Goal: Information Seeking & Learning: Learn about a topic

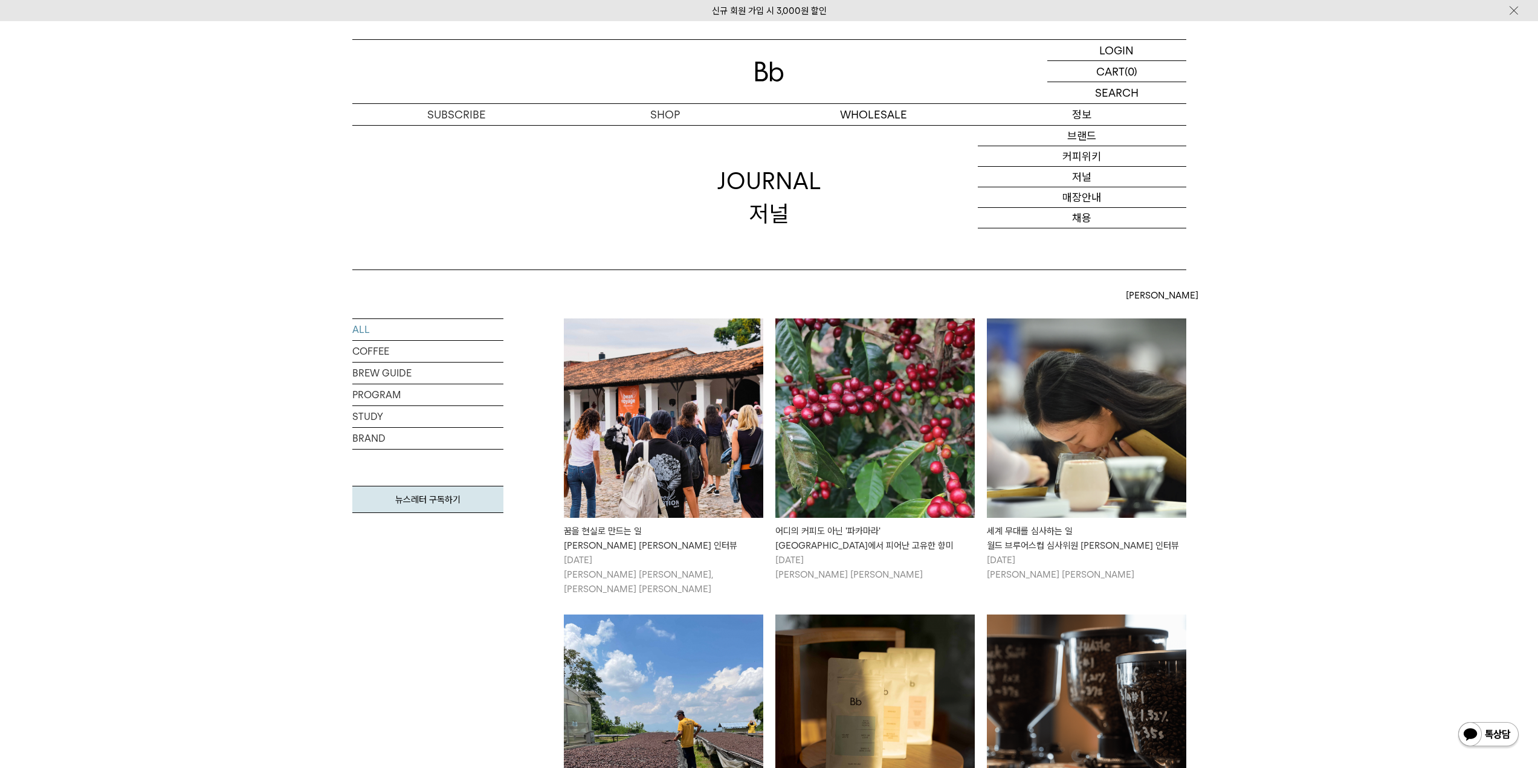
click at [1088, 117] on p "정보" at bounding box center [1082, 114] width 208 height 21
click at [1078, 159] on link "커피위키" at bounding box center [1082, 156] width 208 height 21
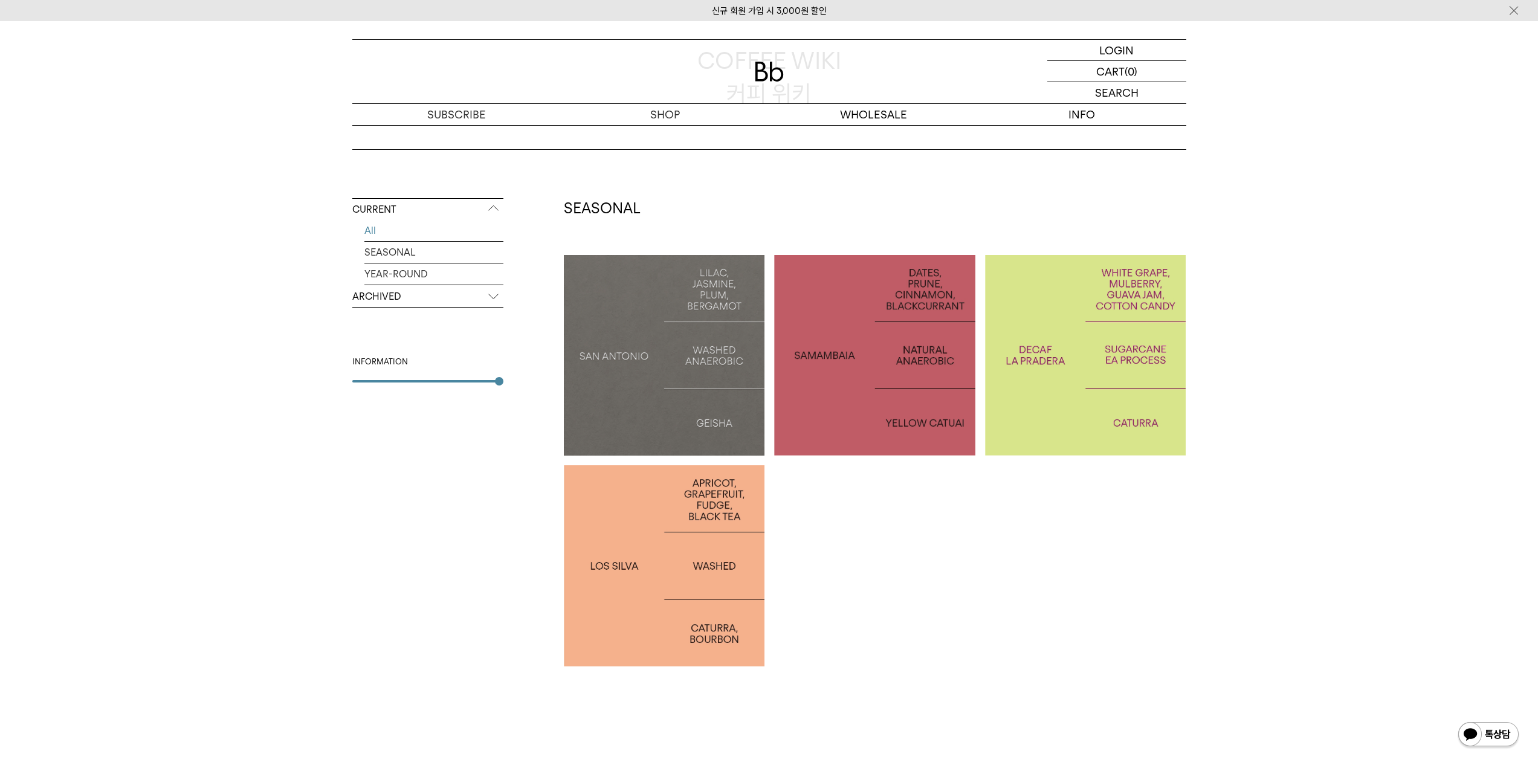
scroll to position [121, 0]
click at [409, 248] on link "SEASONAL" at bounding box center [433, 251] width 139 height 21
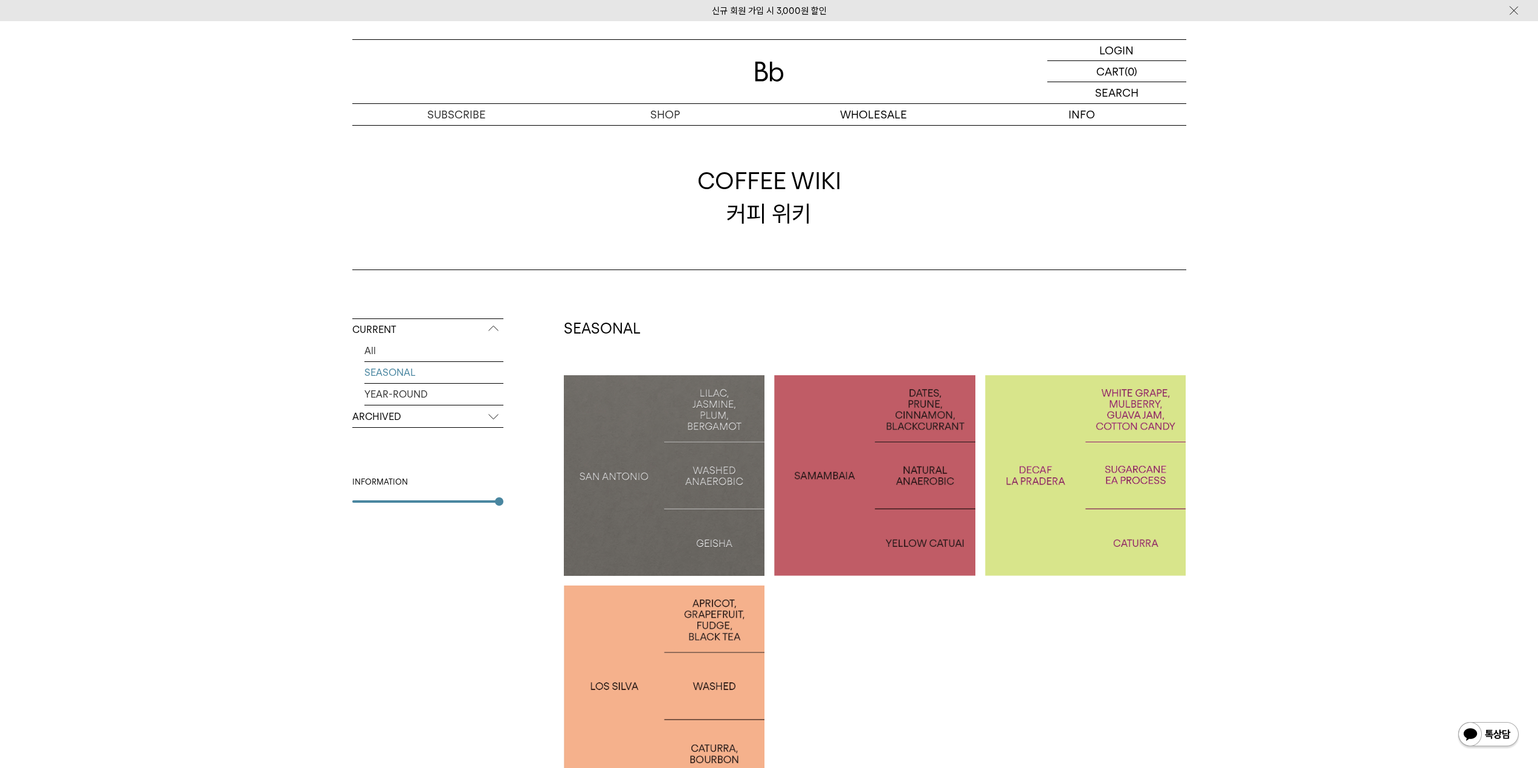
click at [382, 417] on p "ARCHIVED" at bounding box center [427, 417] width 151 height 22
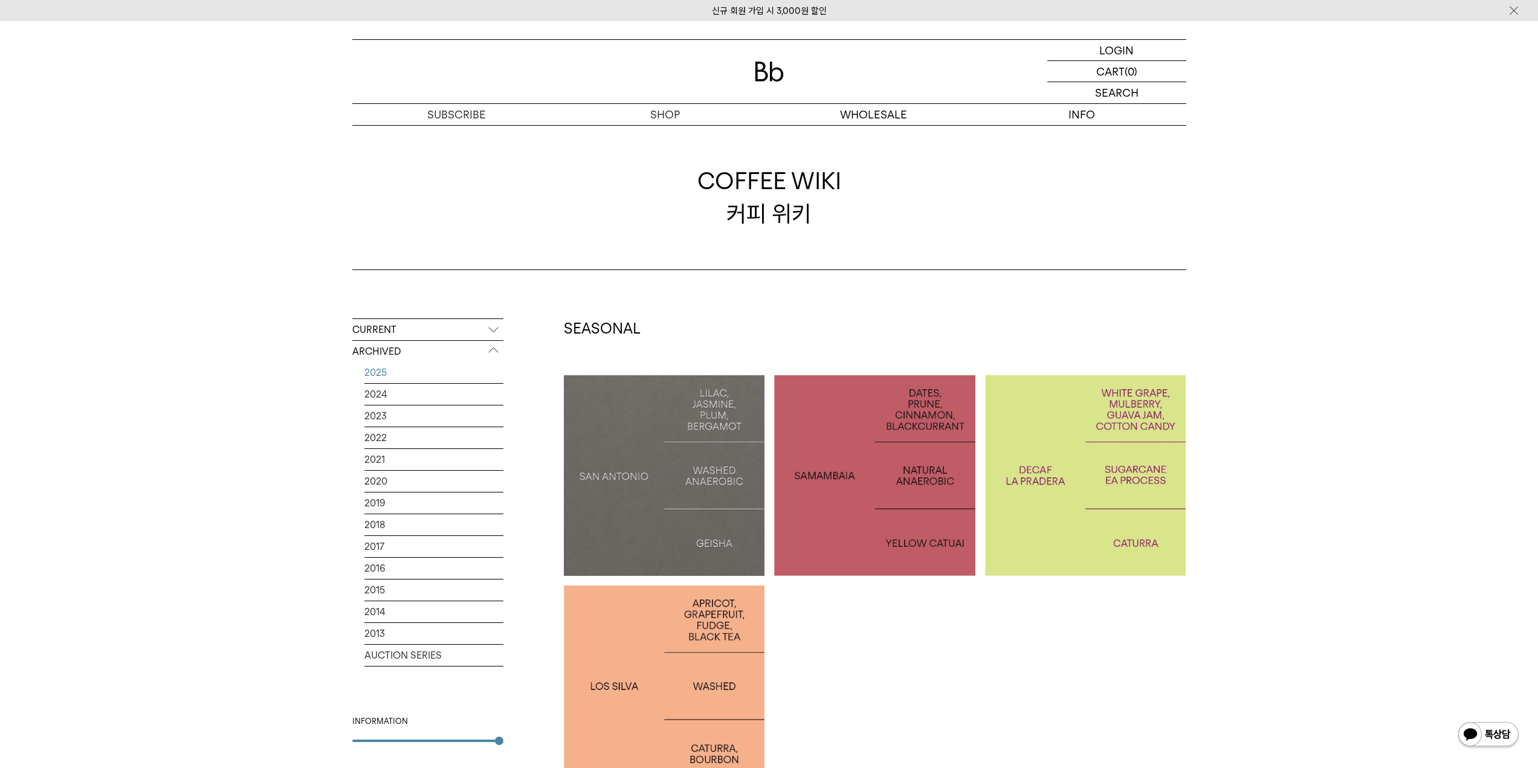
click at [393, 367] on link "2025" at bounding box center [433, 372] width 139 height 21
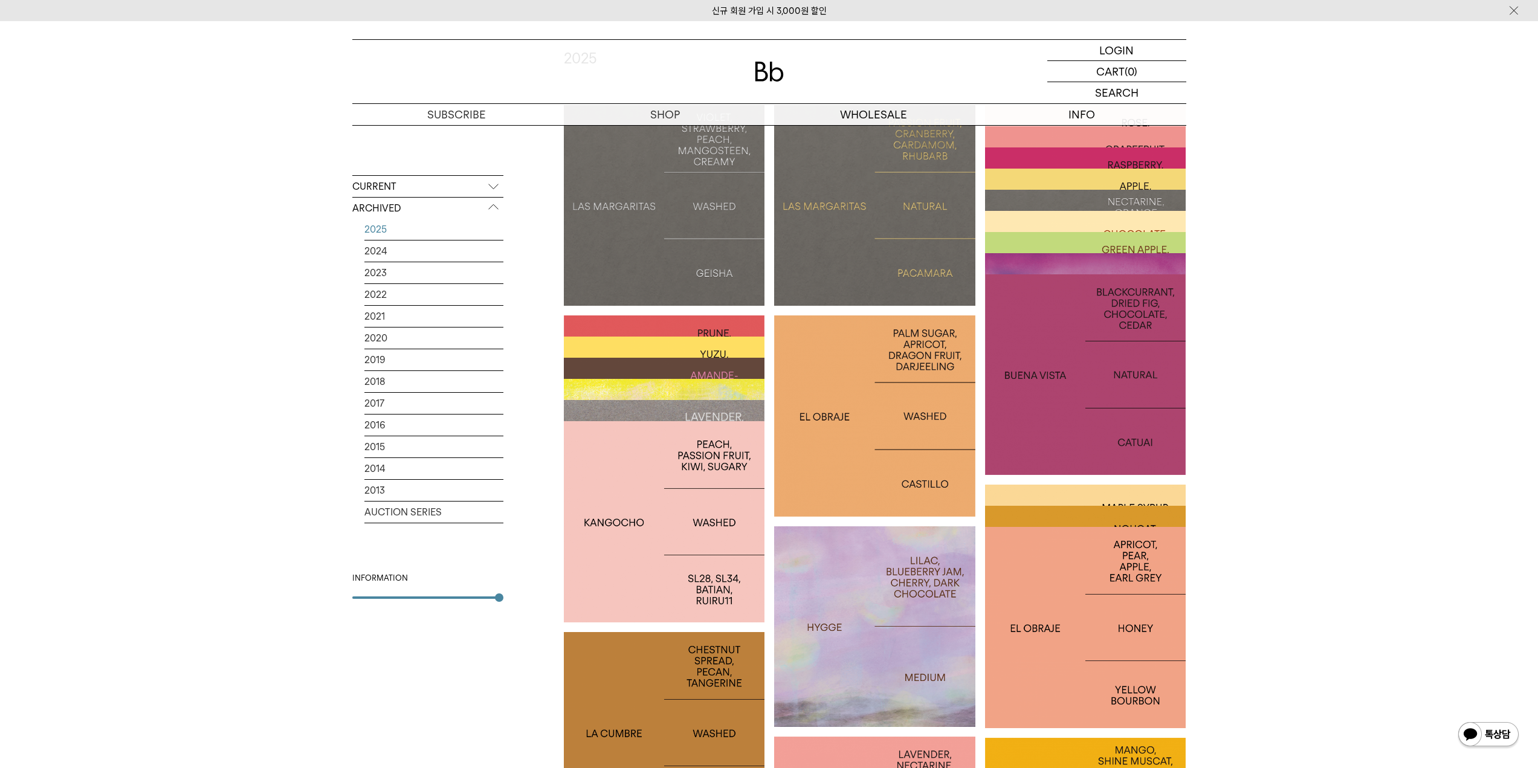
scroll to position [242, 0]
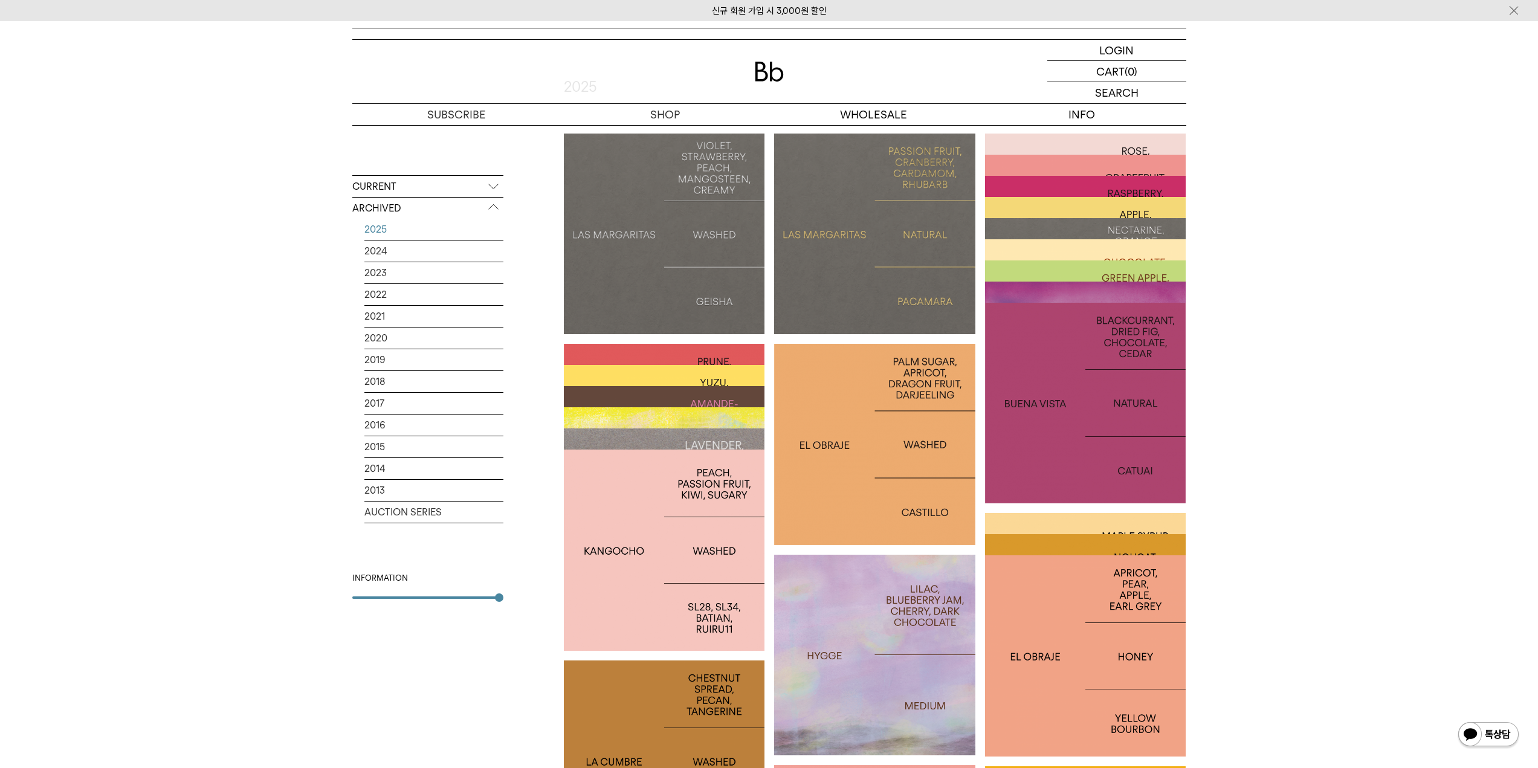
click at [1168, 147] on div at bounding box center [1085, 234] width 201 height 201
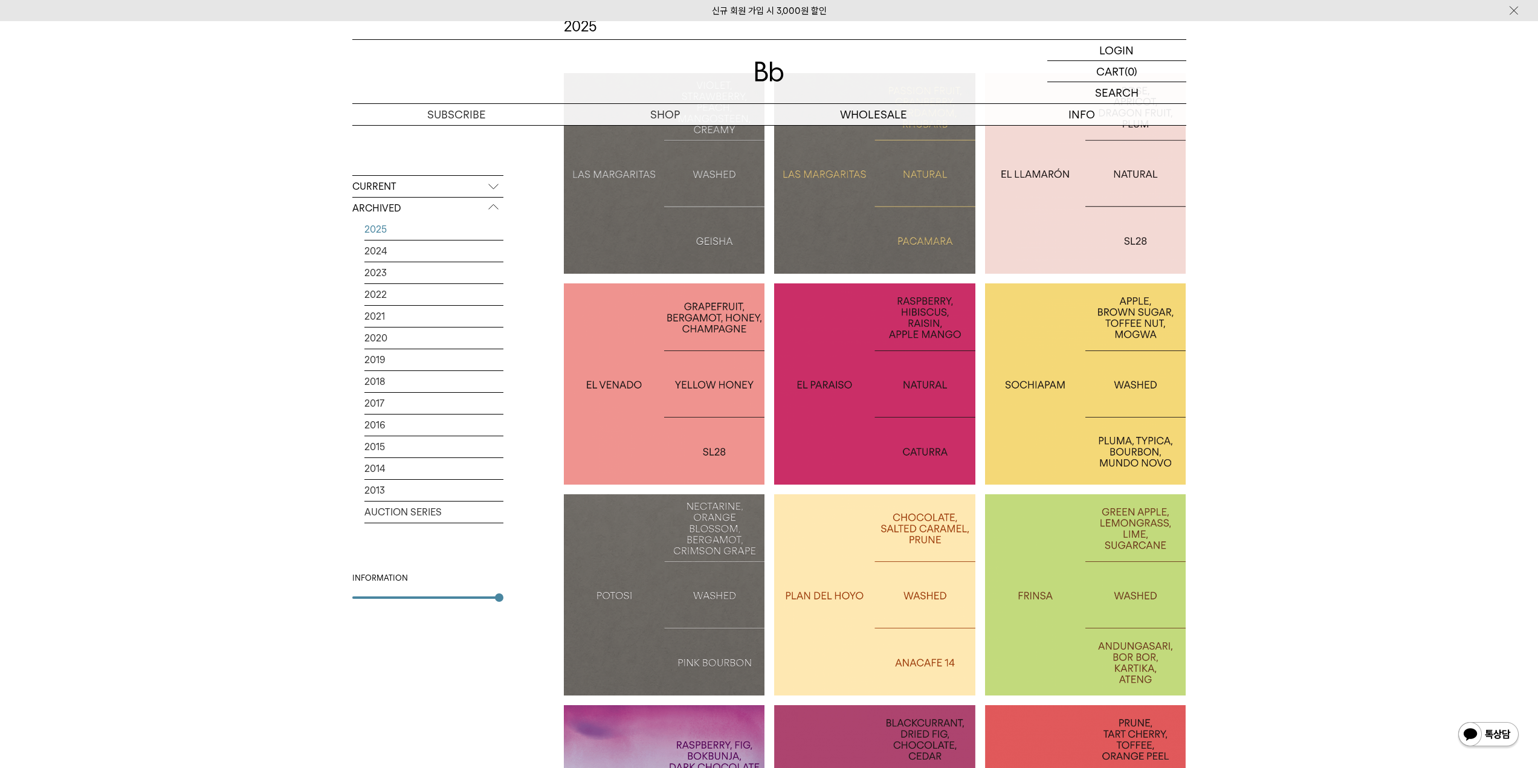
scroll to position [363, 0]
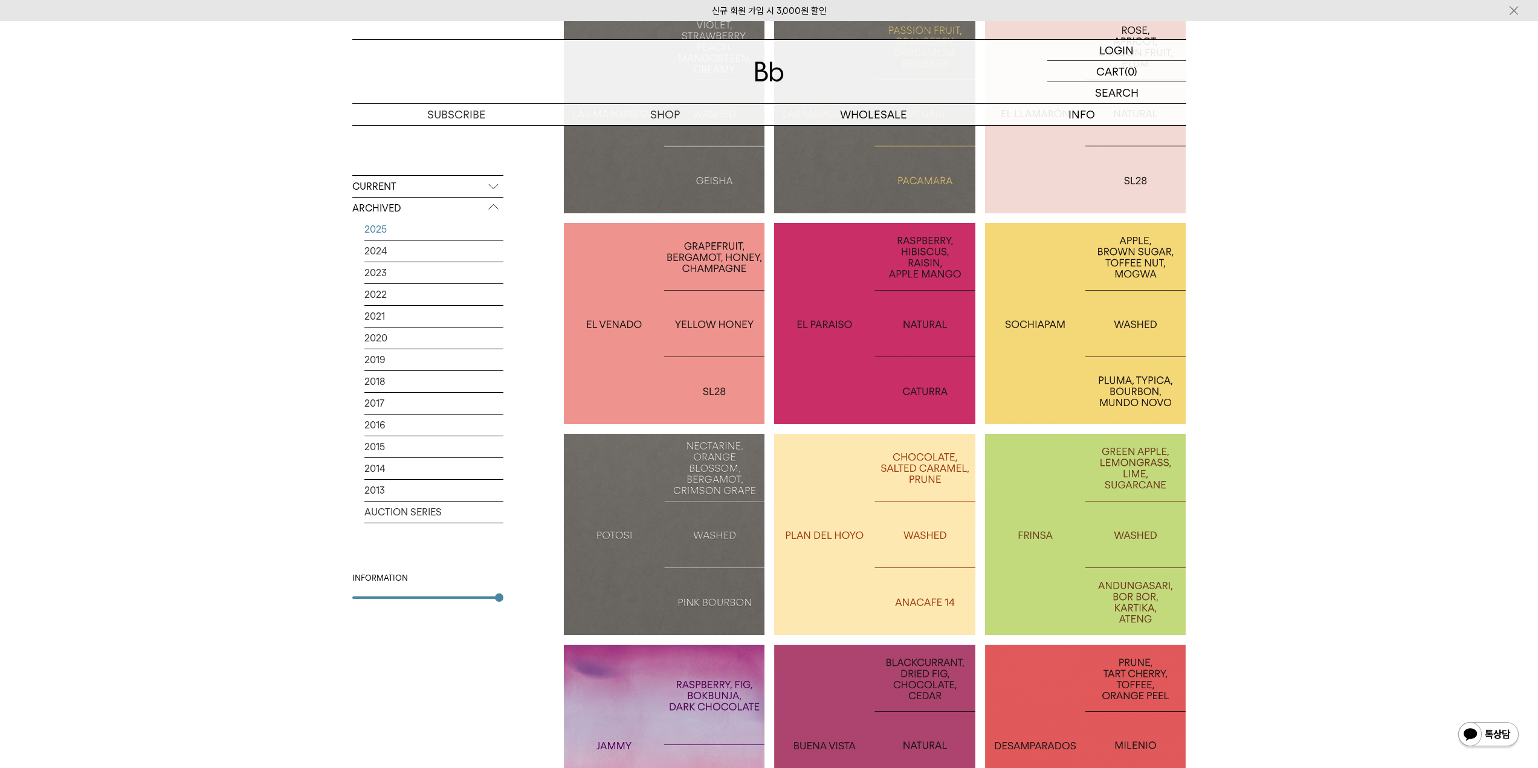
click at [956, 359] on div at bounding box center [874, 323] width 201 height 201
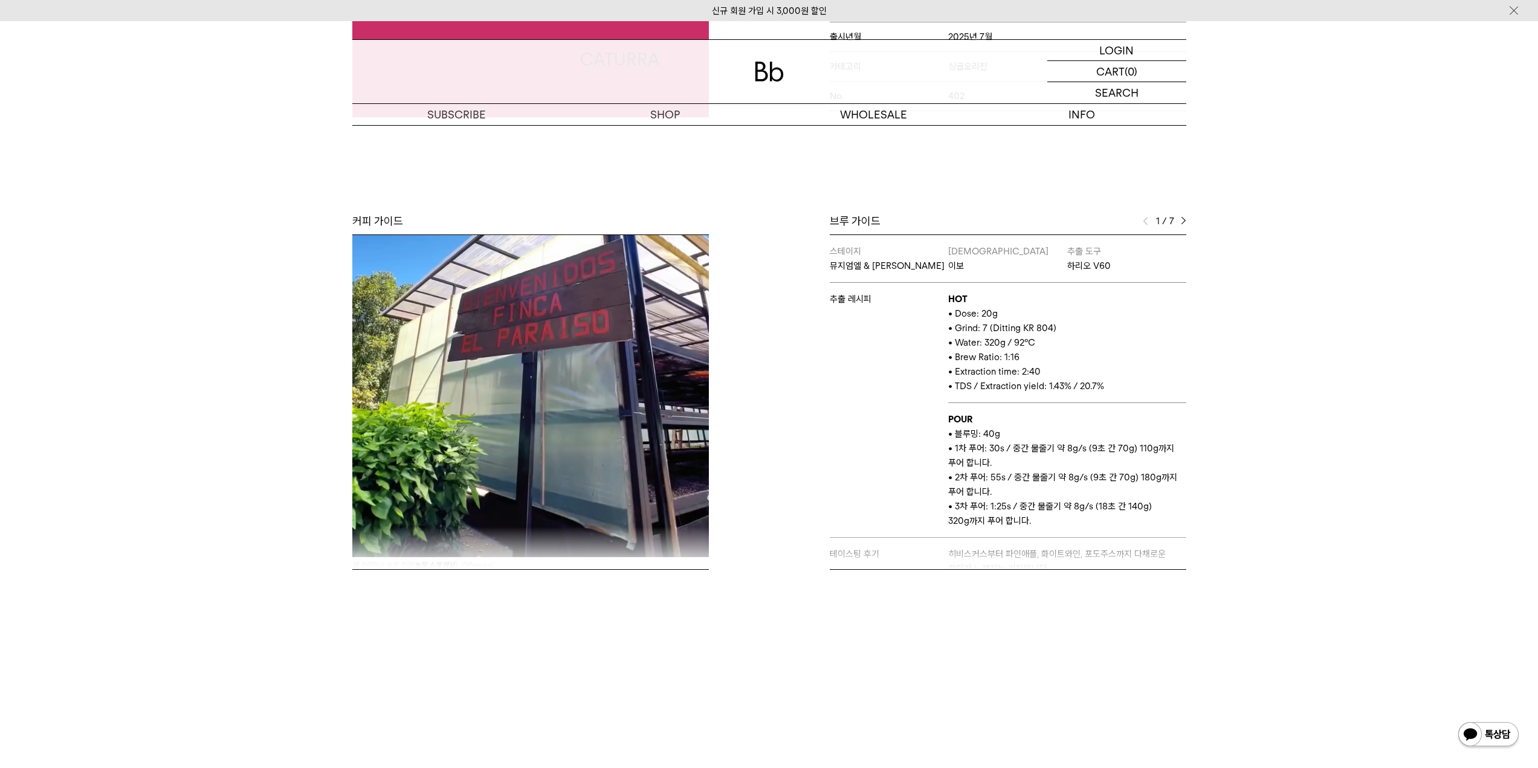
click at [1185, 219] on img at bounding box center [1183, 221] width 5 height 8
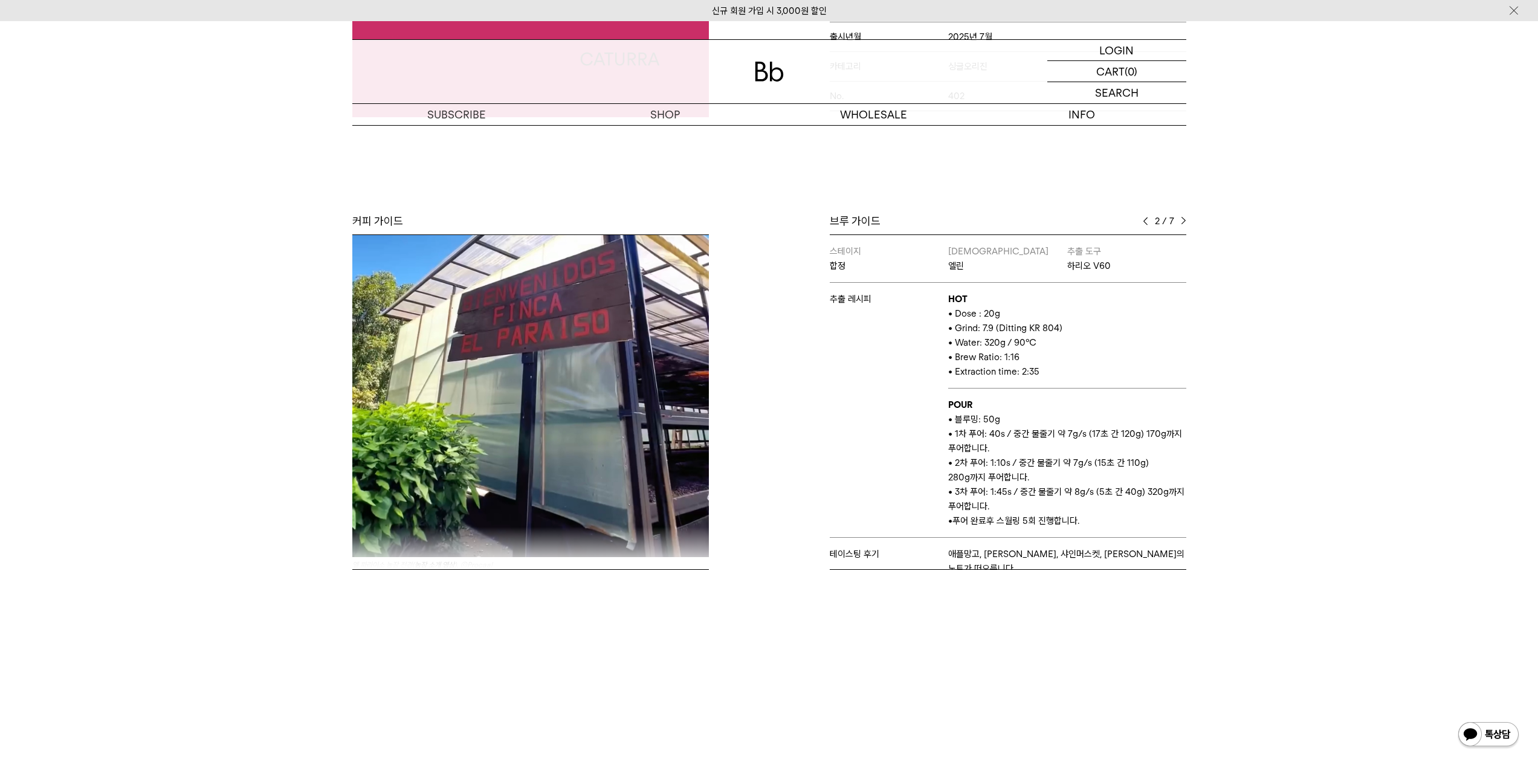
scroll to position [1, 0]
click at [1145, 217] on span at bounding box center [1145, 221] width 5 height 8
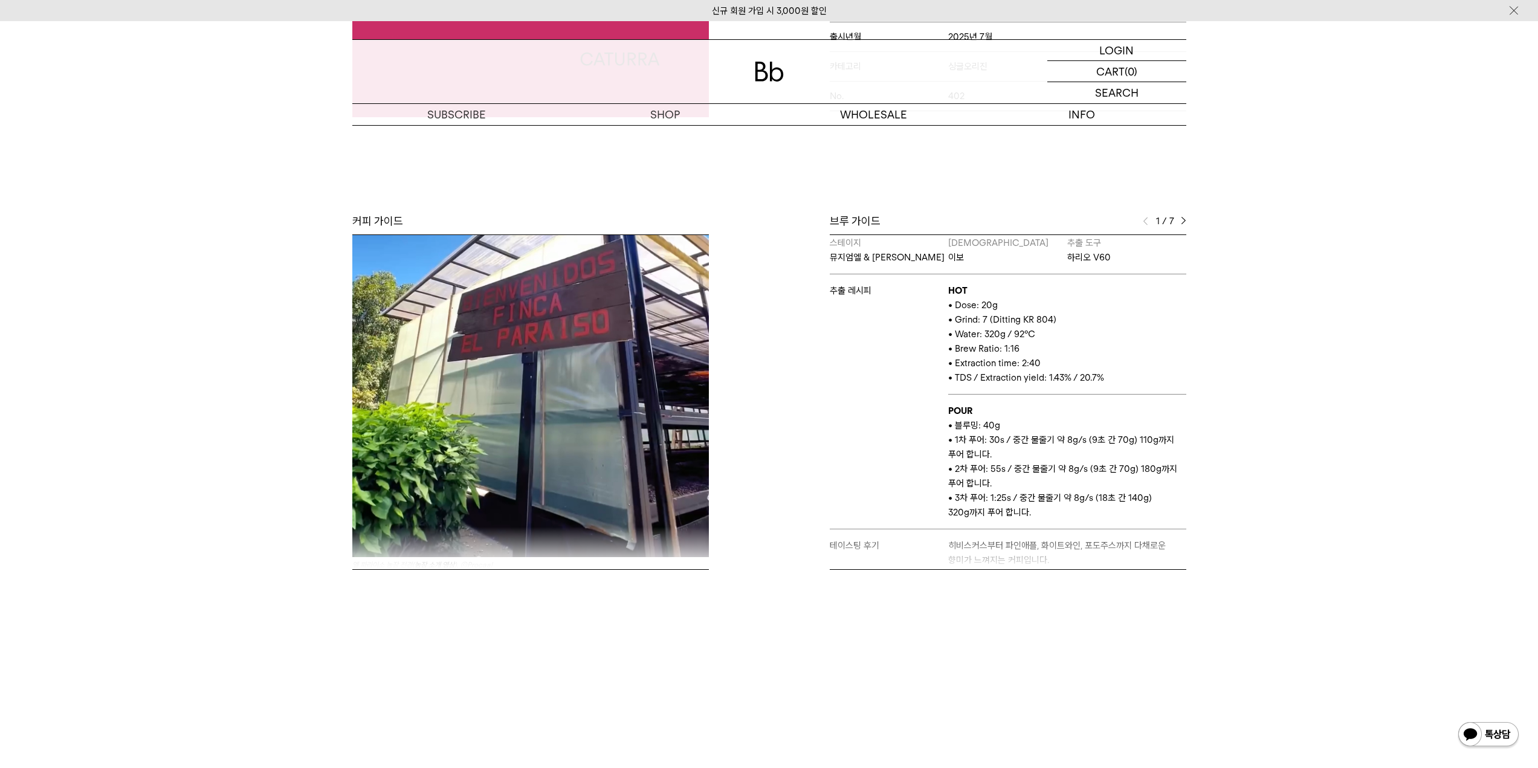
scroll to position [16, 0]
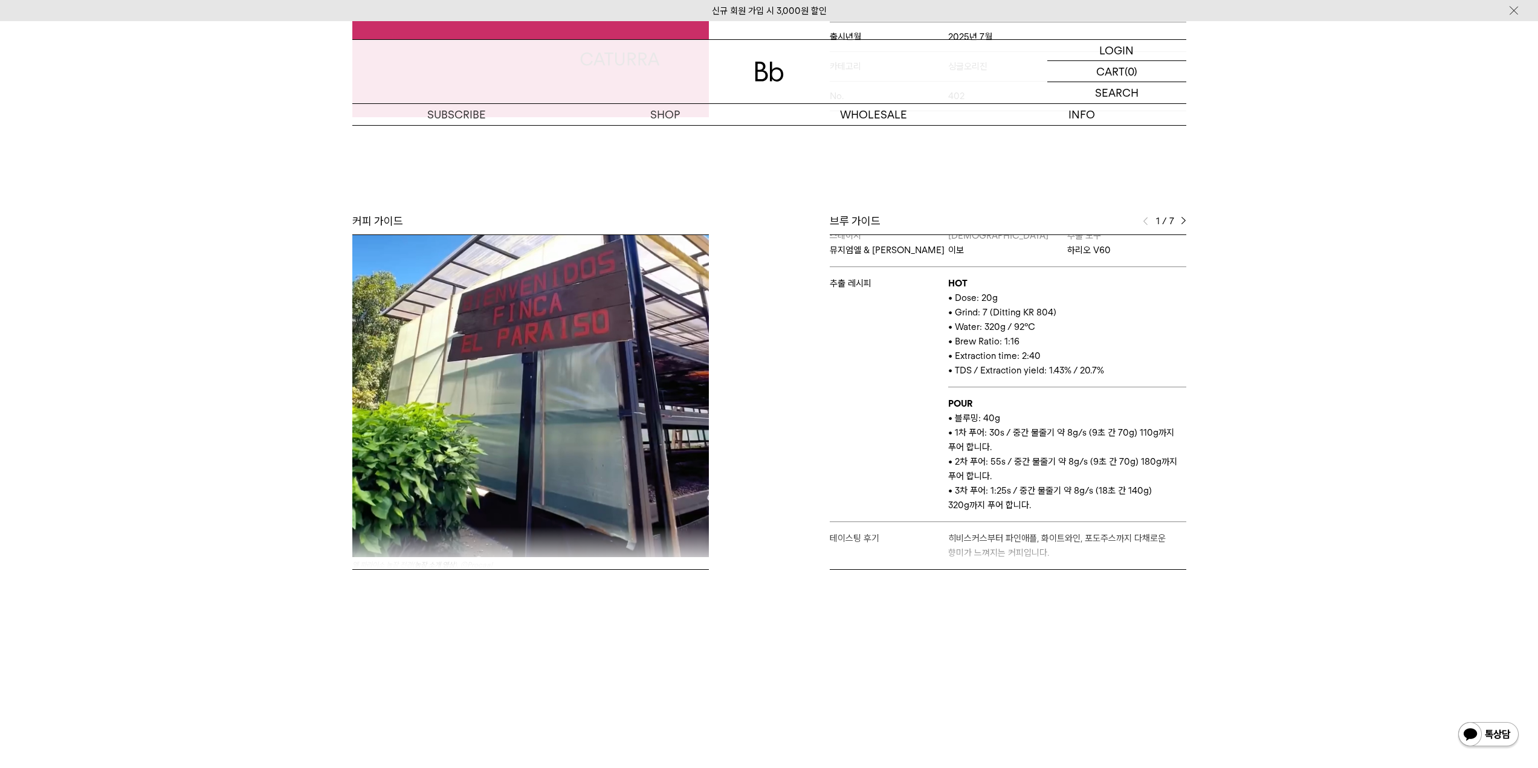
click at [1184, 217] on img at bounding box center [1183, 221] width 5 height 8
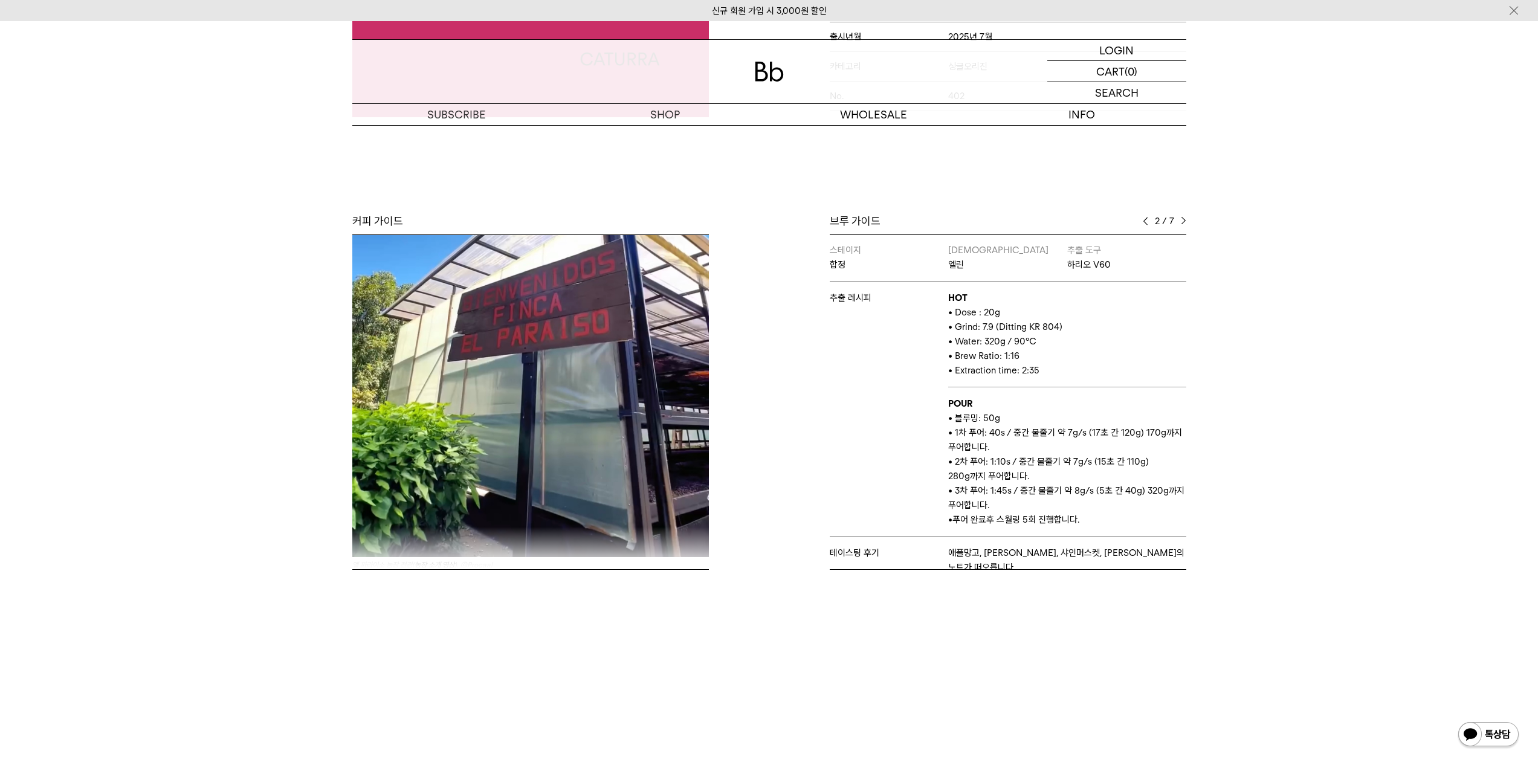
click at [1184, 217] on img at bounding box center [1183, 221] width 5 height 8
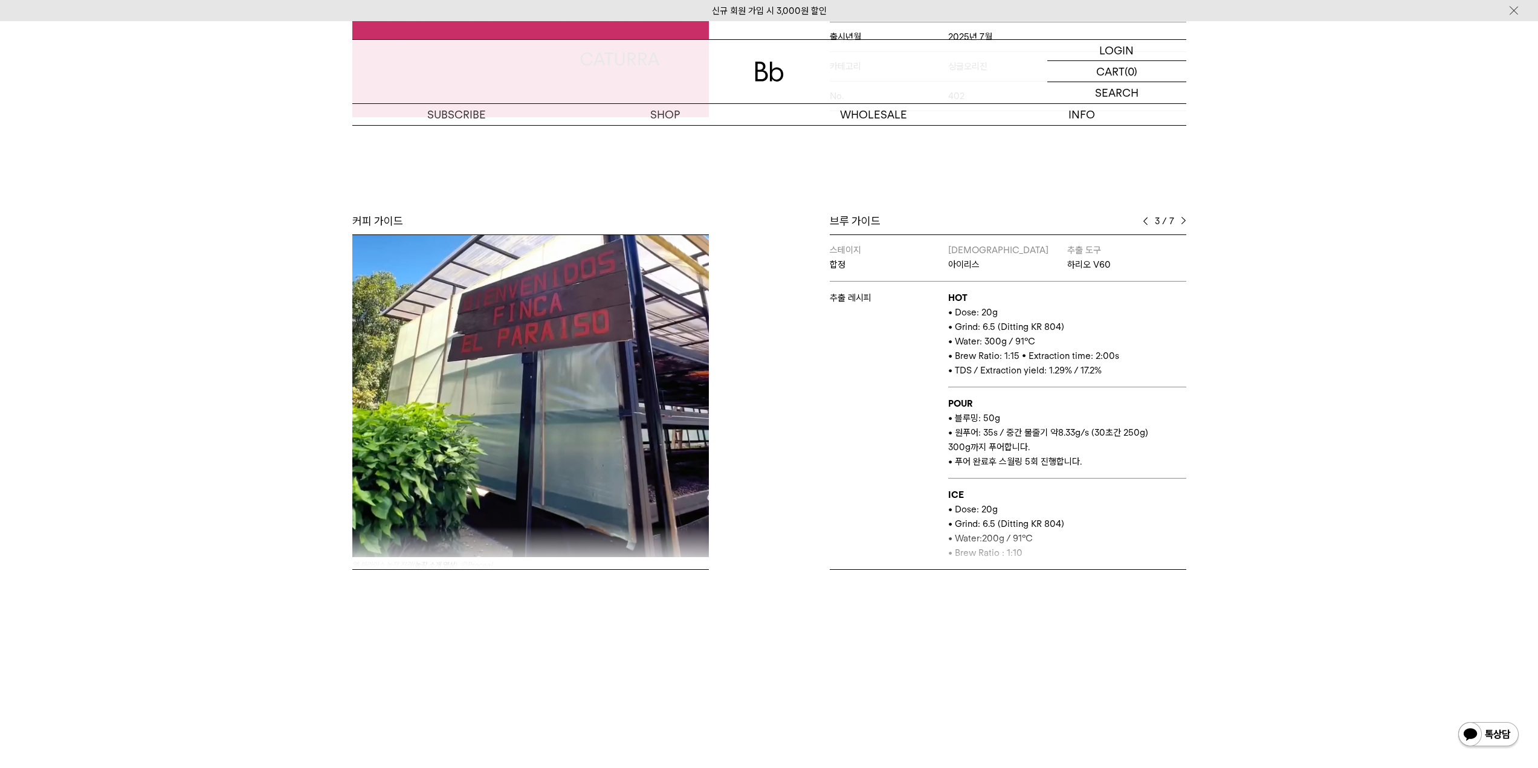
scroll to position [0, 0]
click at [1182, 224] on img at bounding box center [1183, 221] width 5 height 8
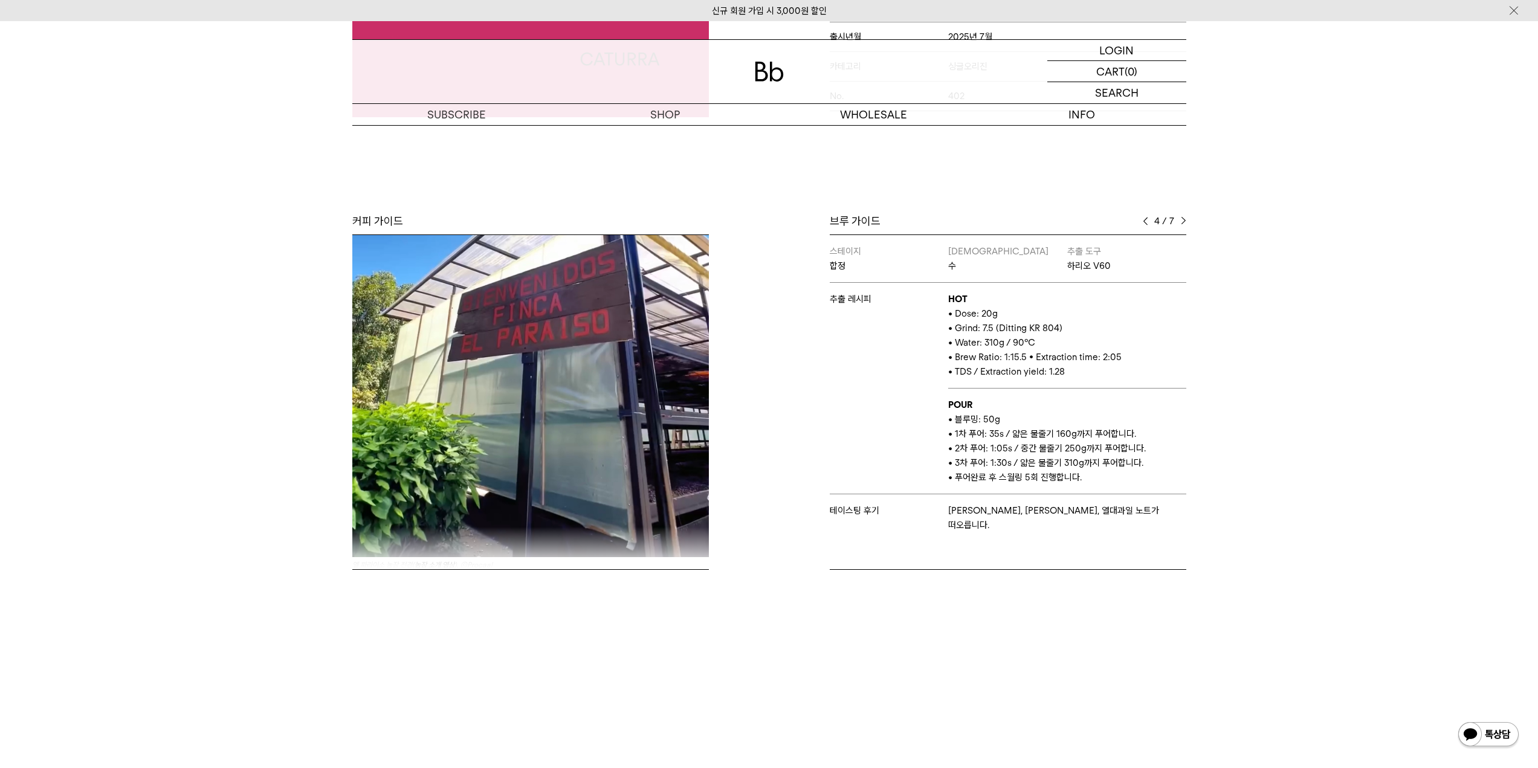
click at [1182, 224] on img at bounding box center [1183, 221] width 5 height 8
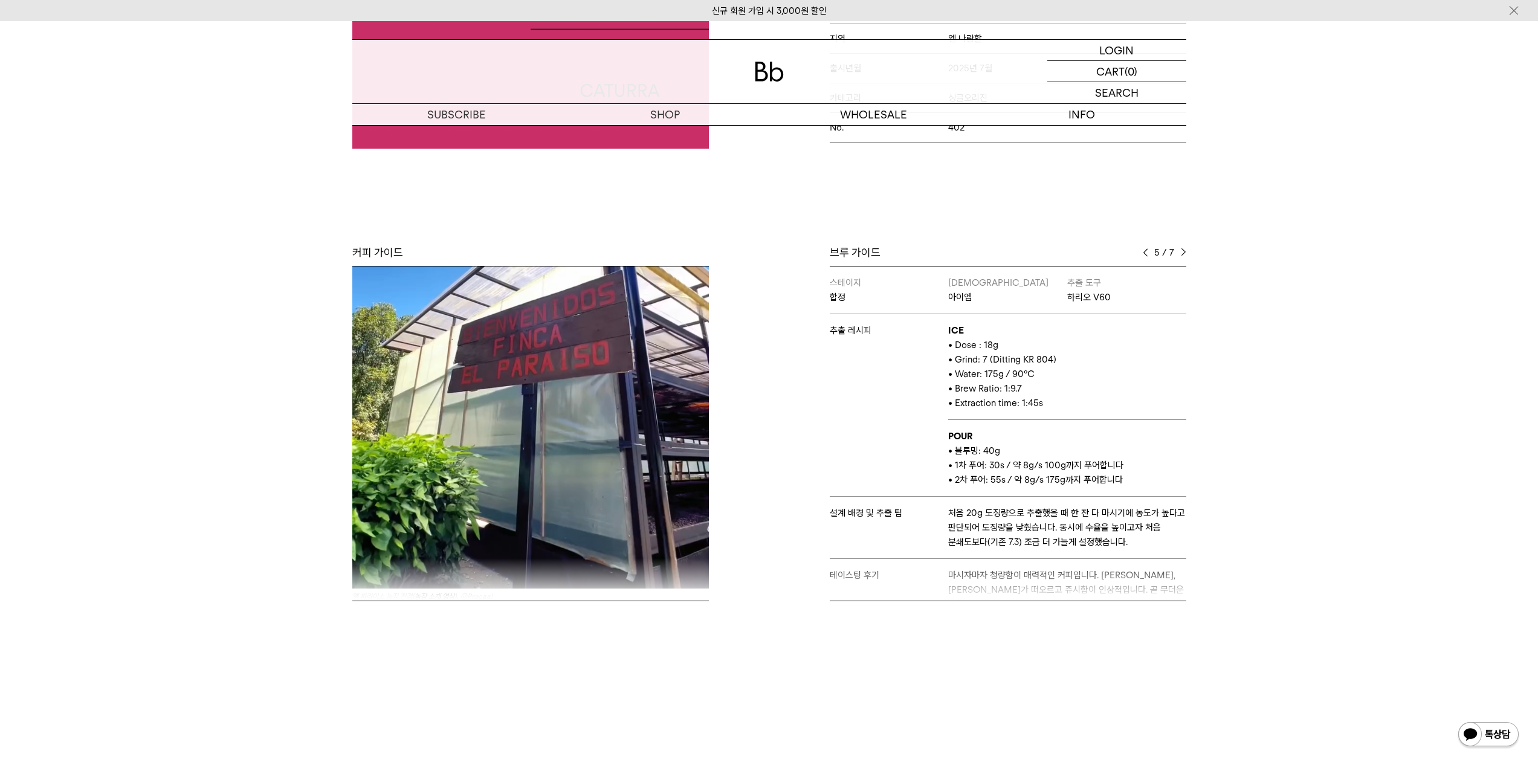
scroll to position [363, 0]
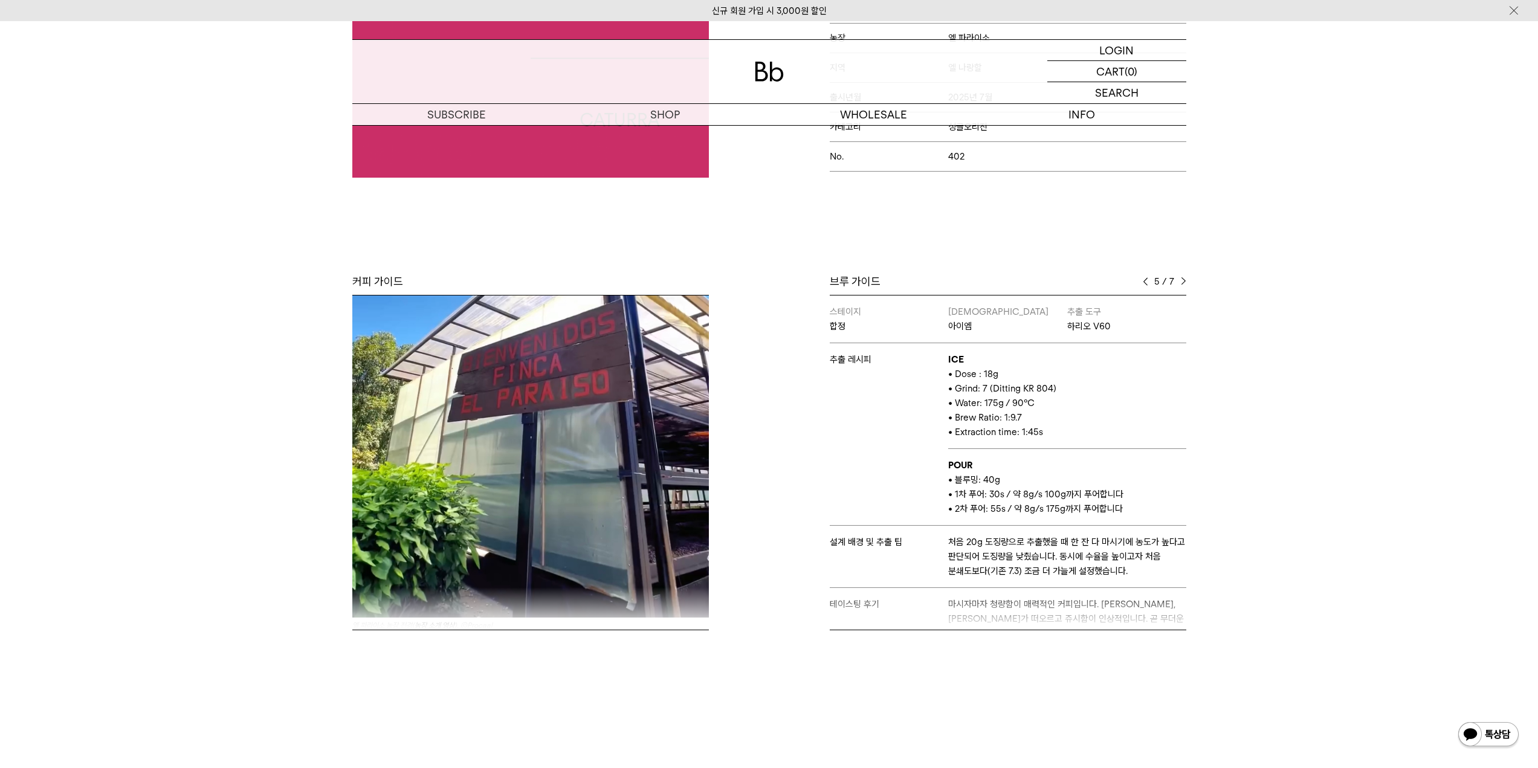
click at [1183, 279] on img at bounding box center [1183, 281] width 5 height 8
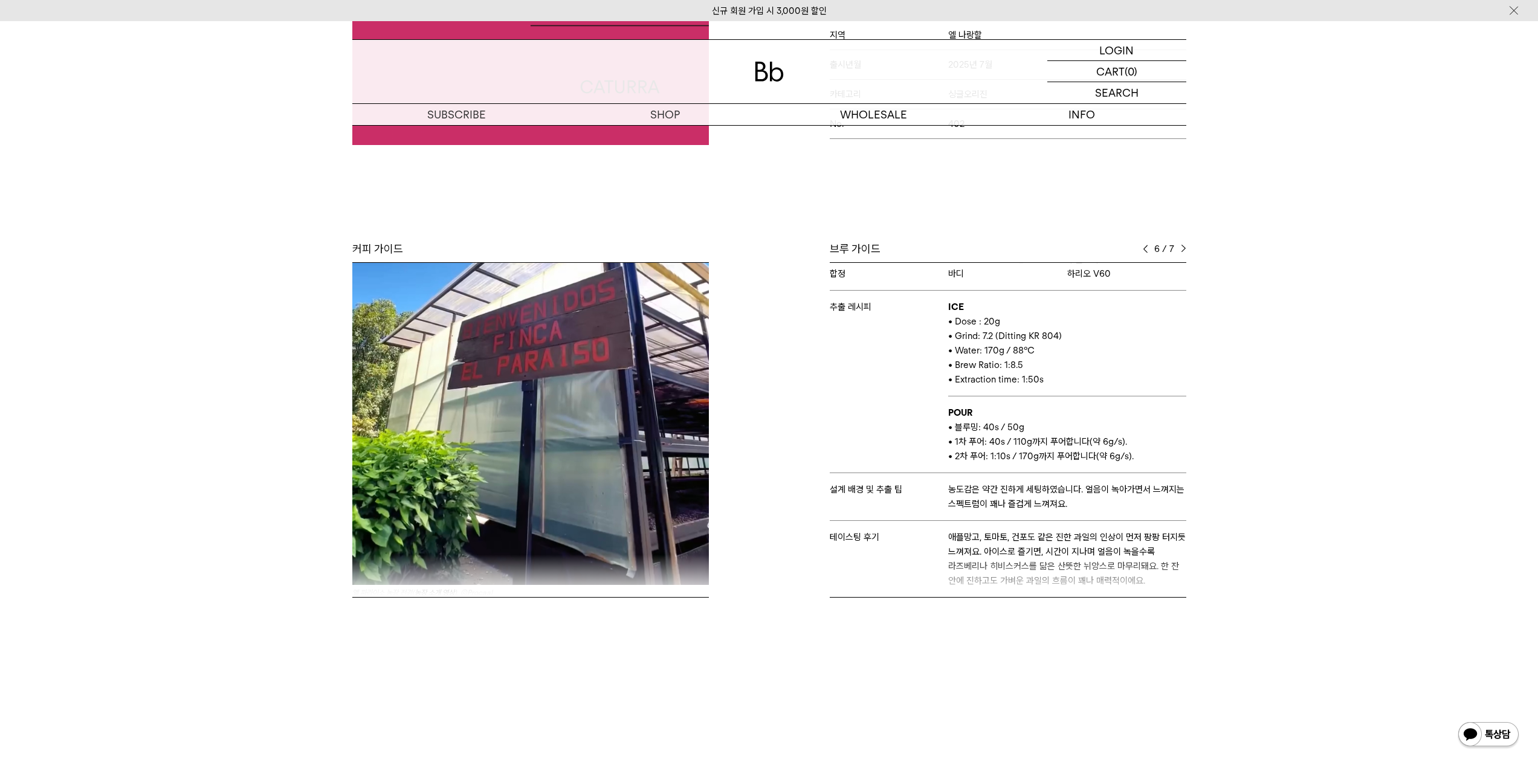
scroll to position [423, 0]
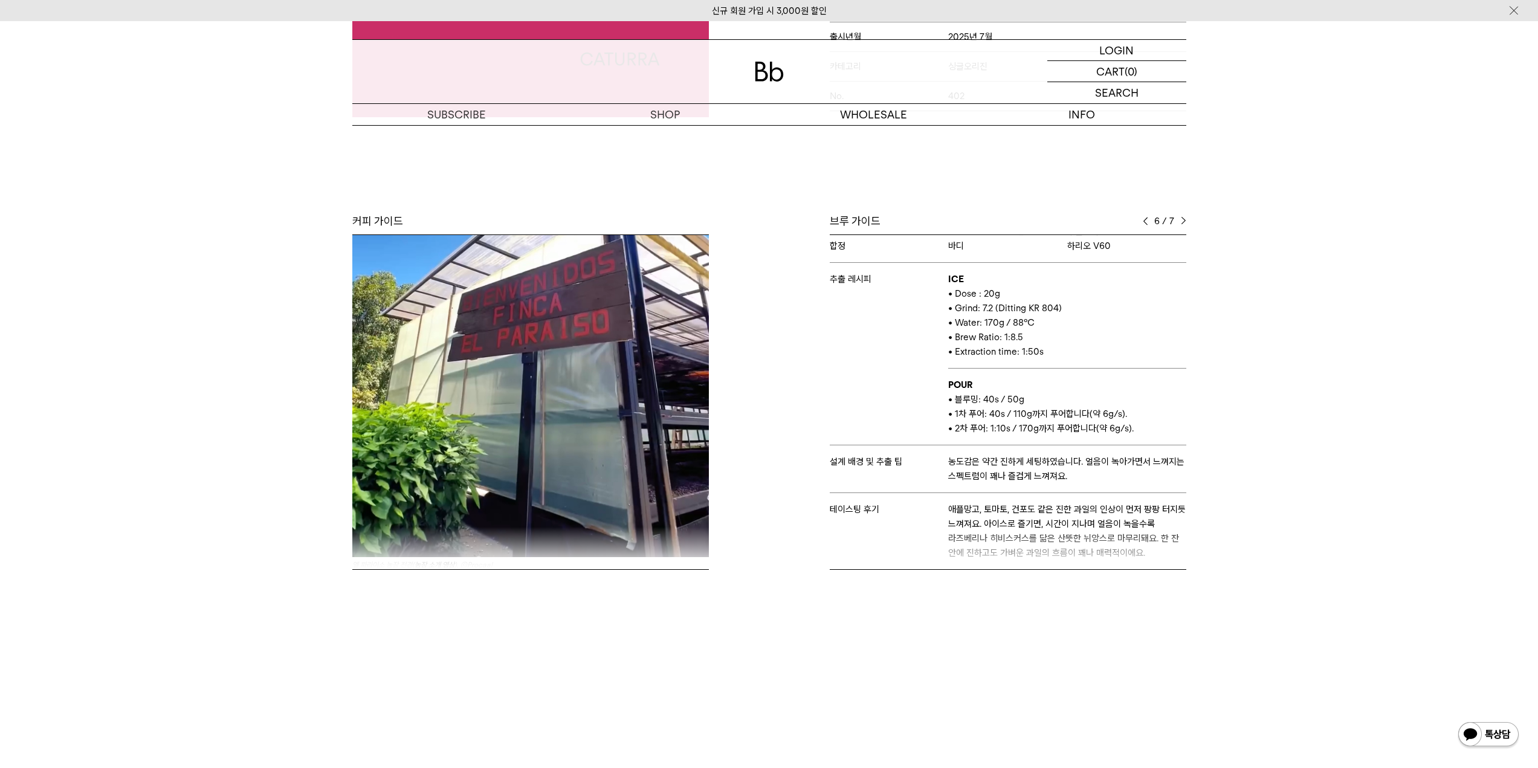
click at [1183, 218] on img at bounding box center [1183, 221] width 5 height 8
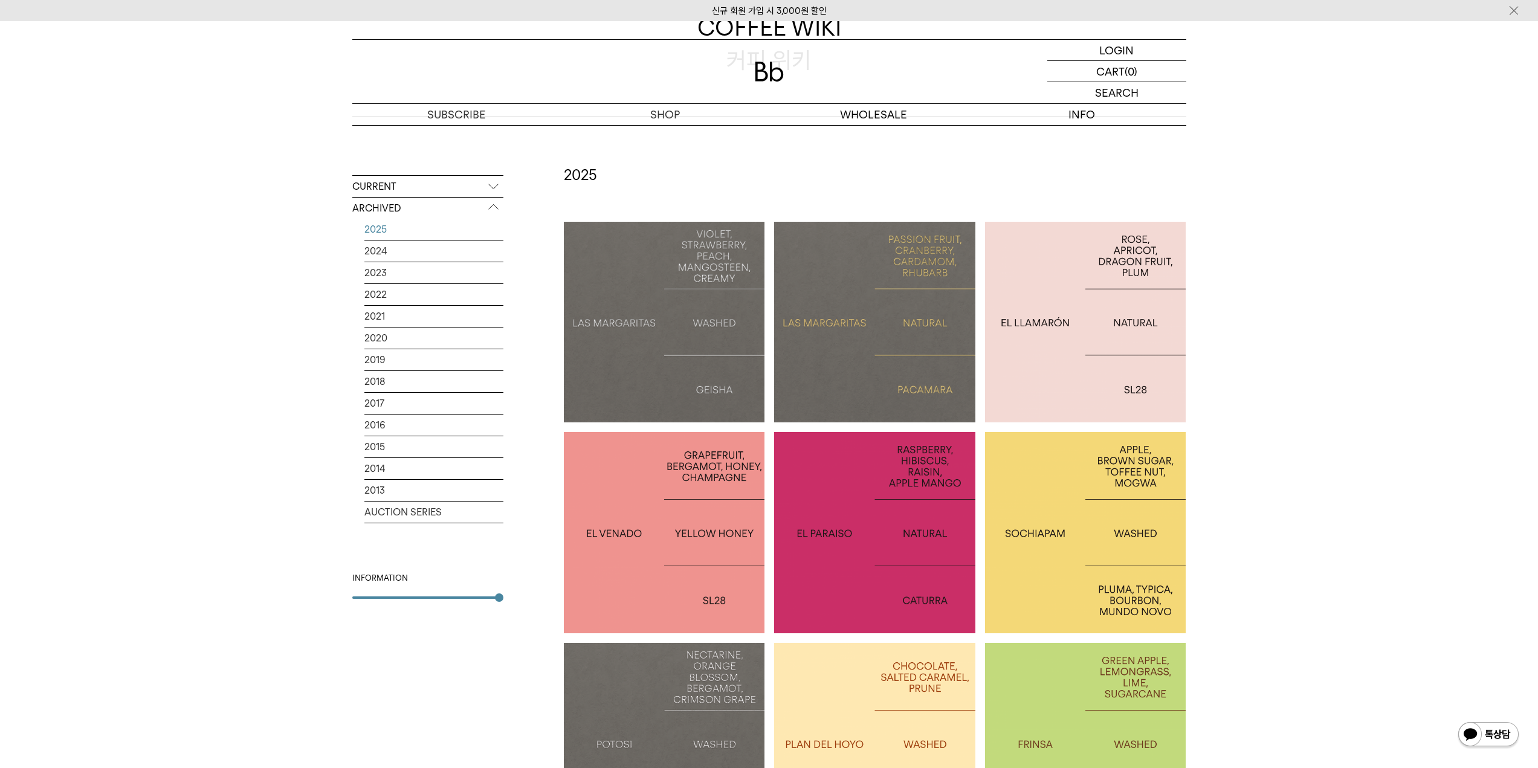
scroll to position [100, 0]
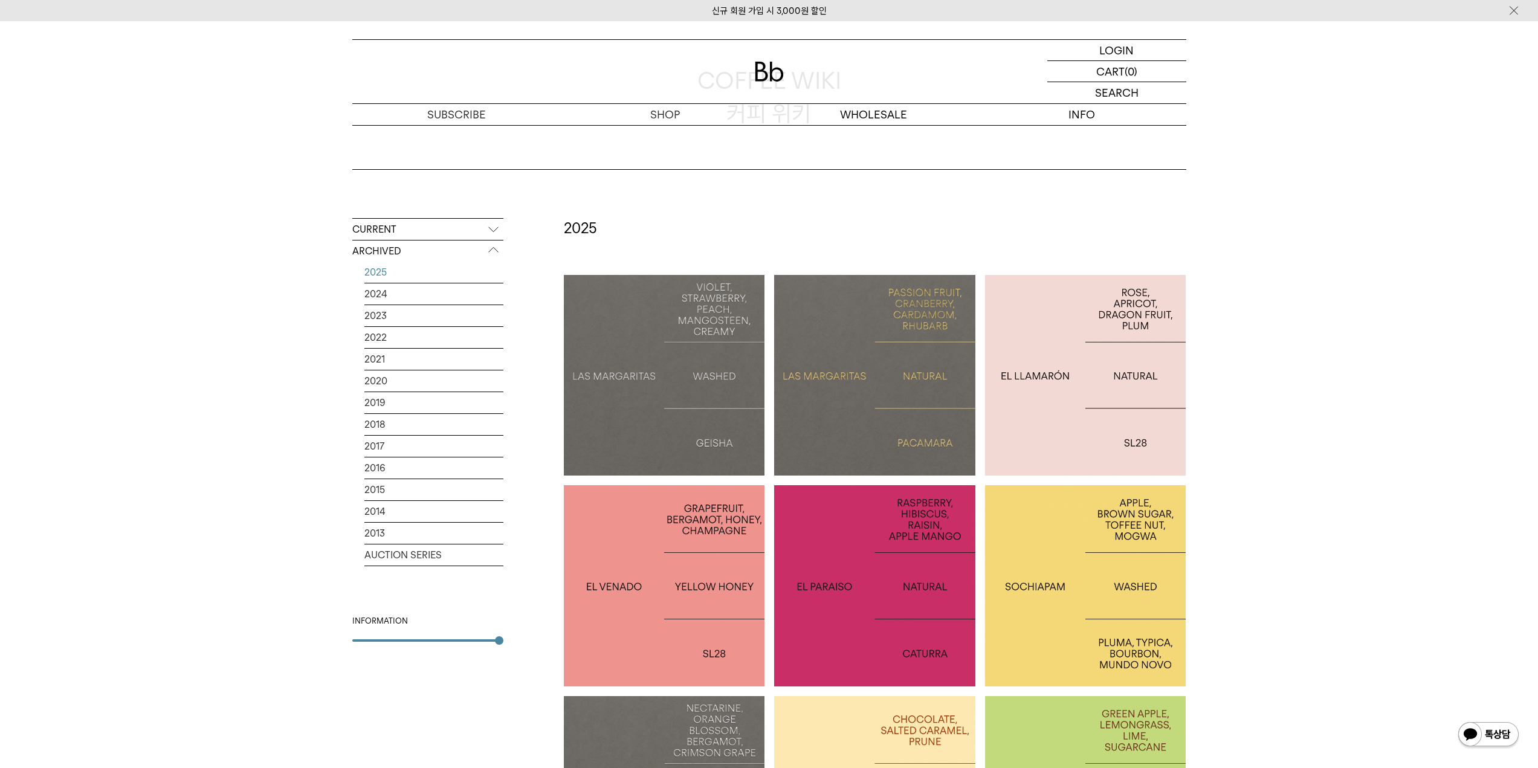
click at [740, 545] on div at bounding box center [664, 585] width 201 height 201
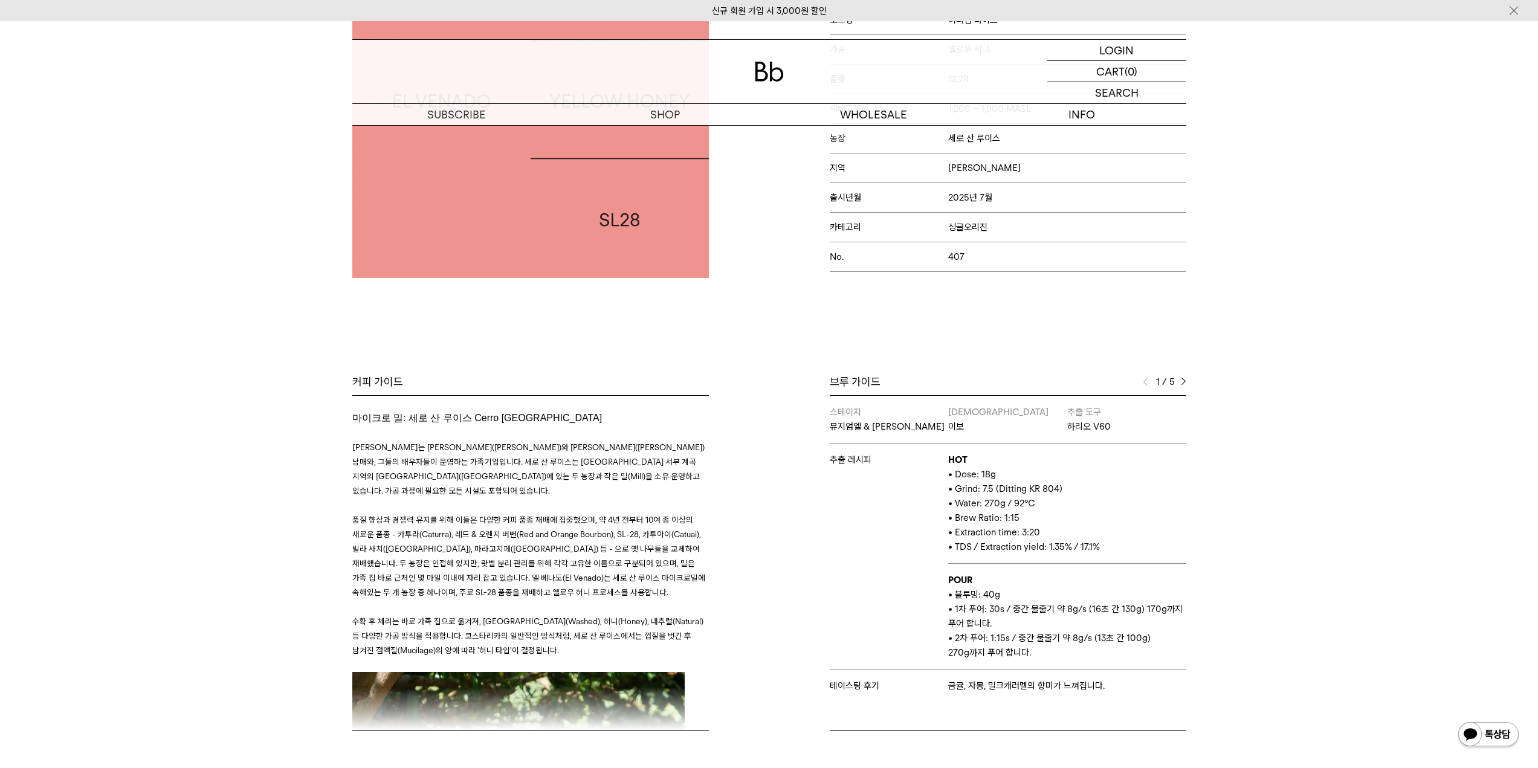
scroll to position [302, 0]
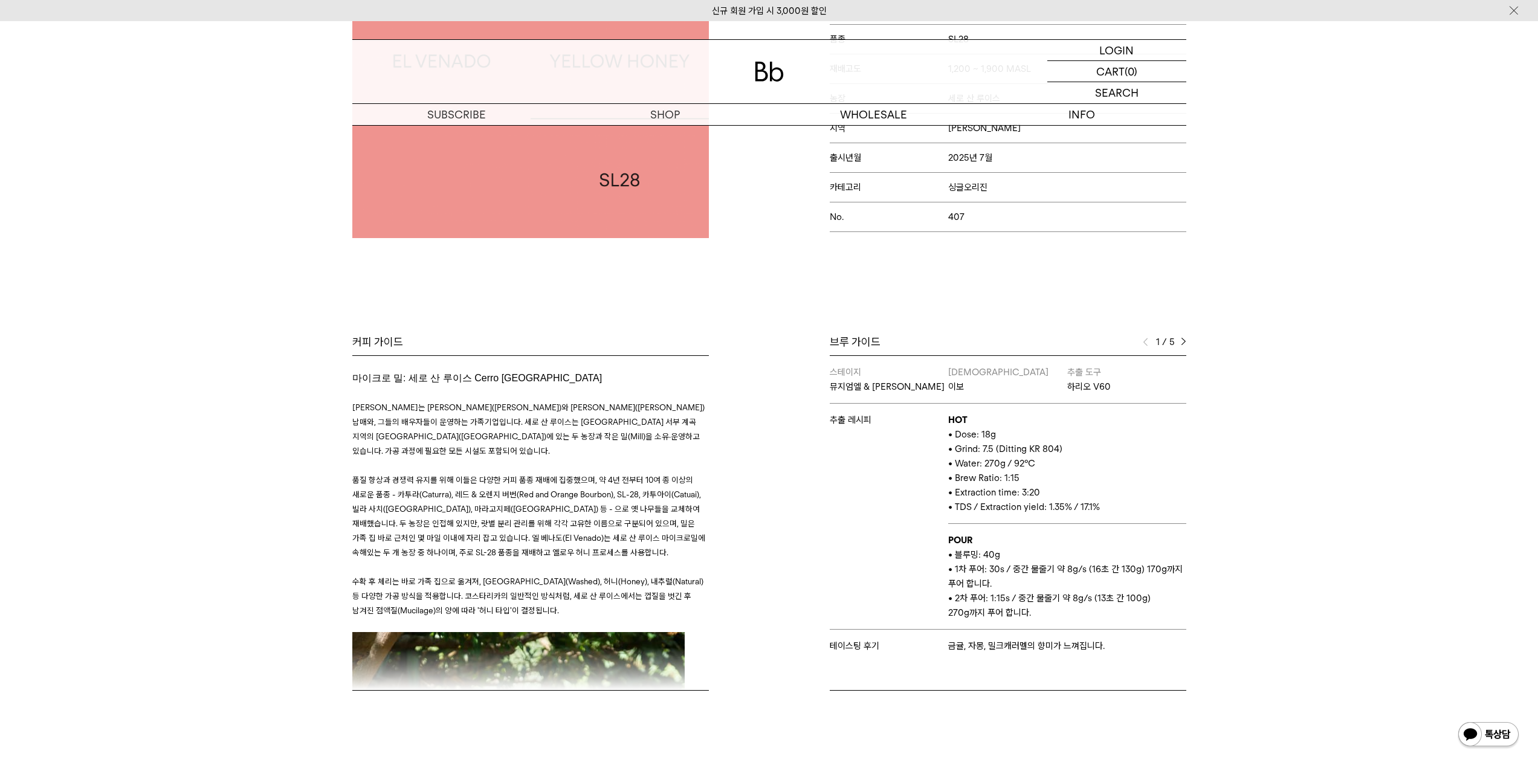
click at [1184, 340] on img at bounding box center [1183, 342] width 5 height 8
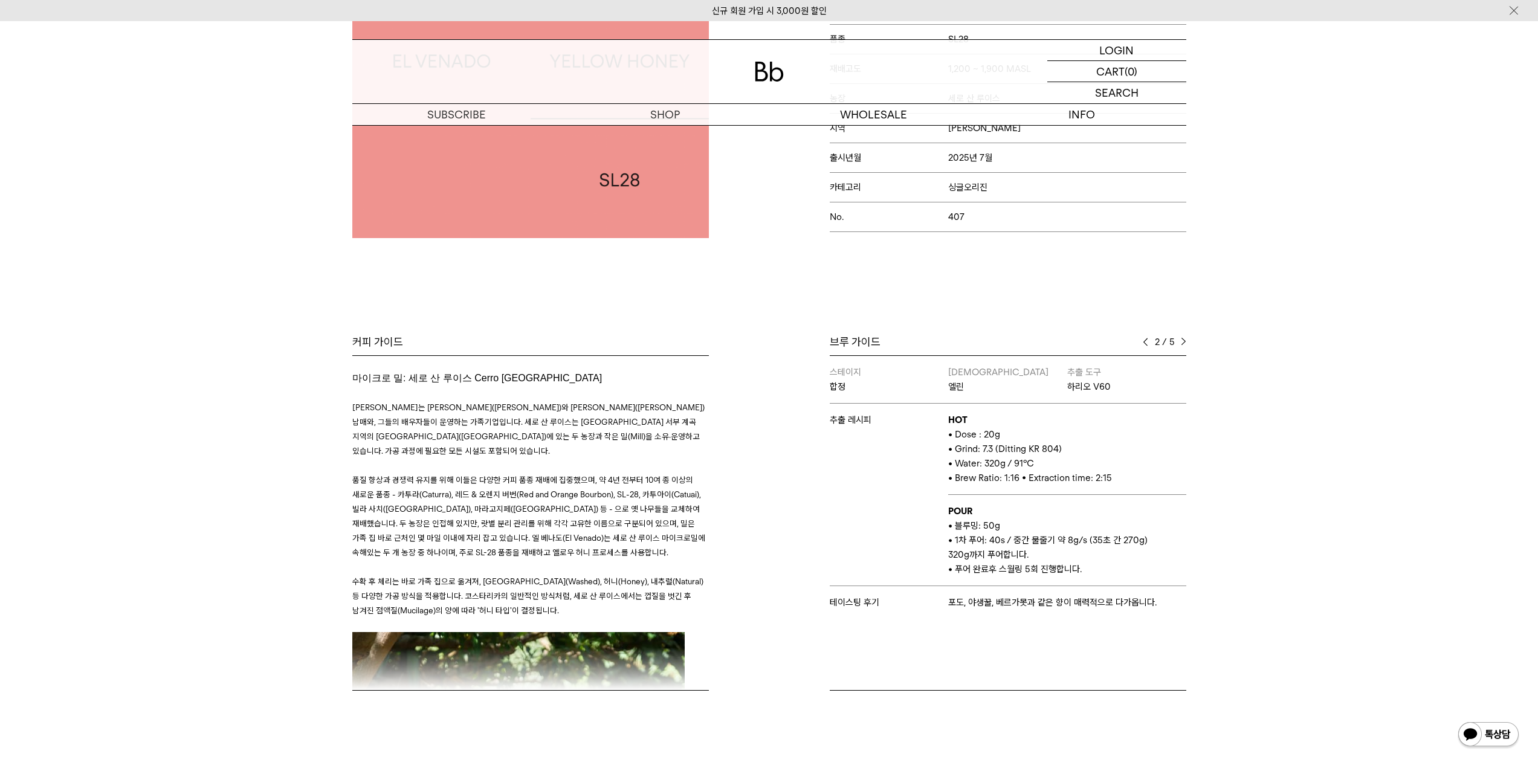
click at [1184, 340] on img at bounding box center [1183, 342] width 5 height 8
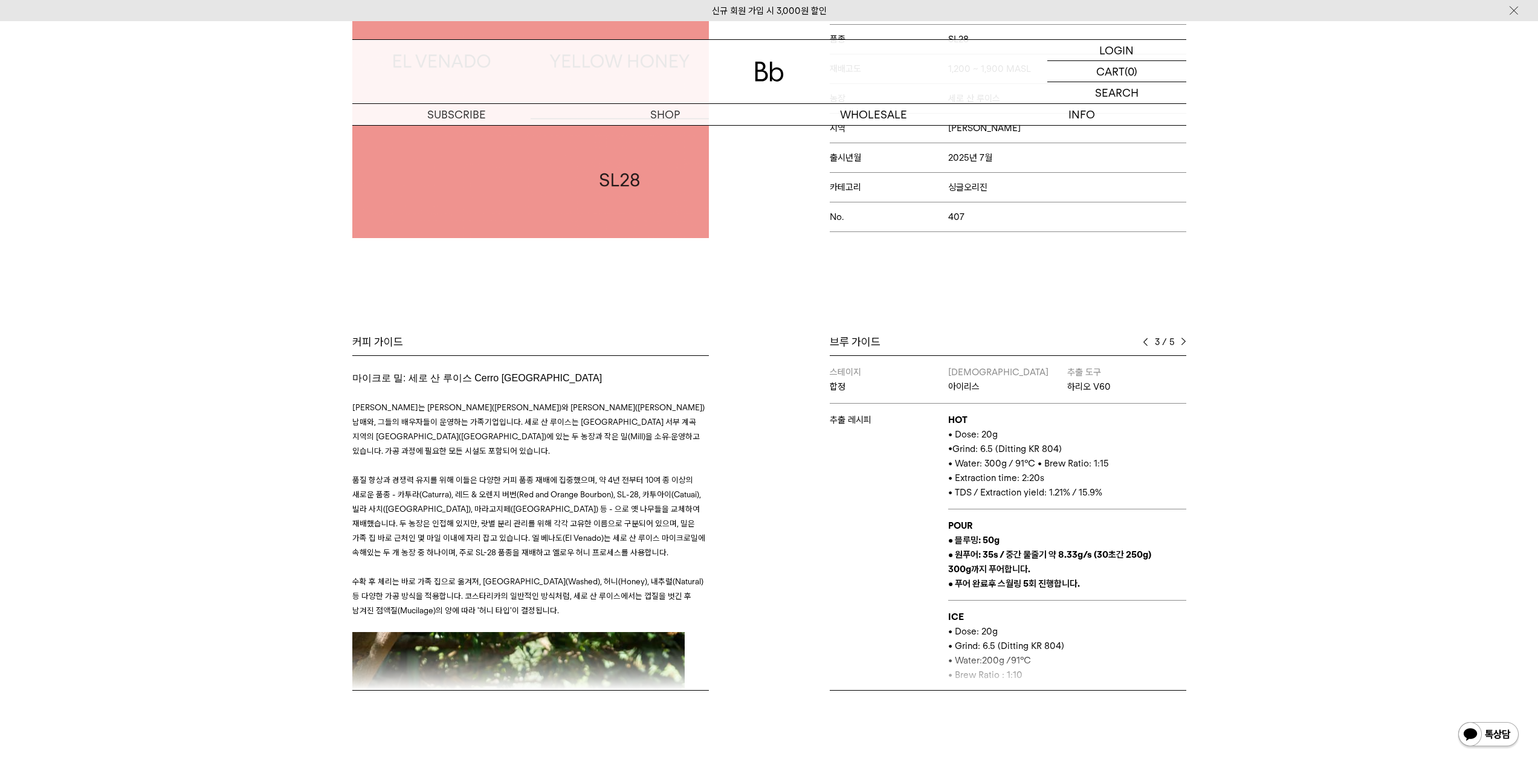
scroll to position [150, 0]
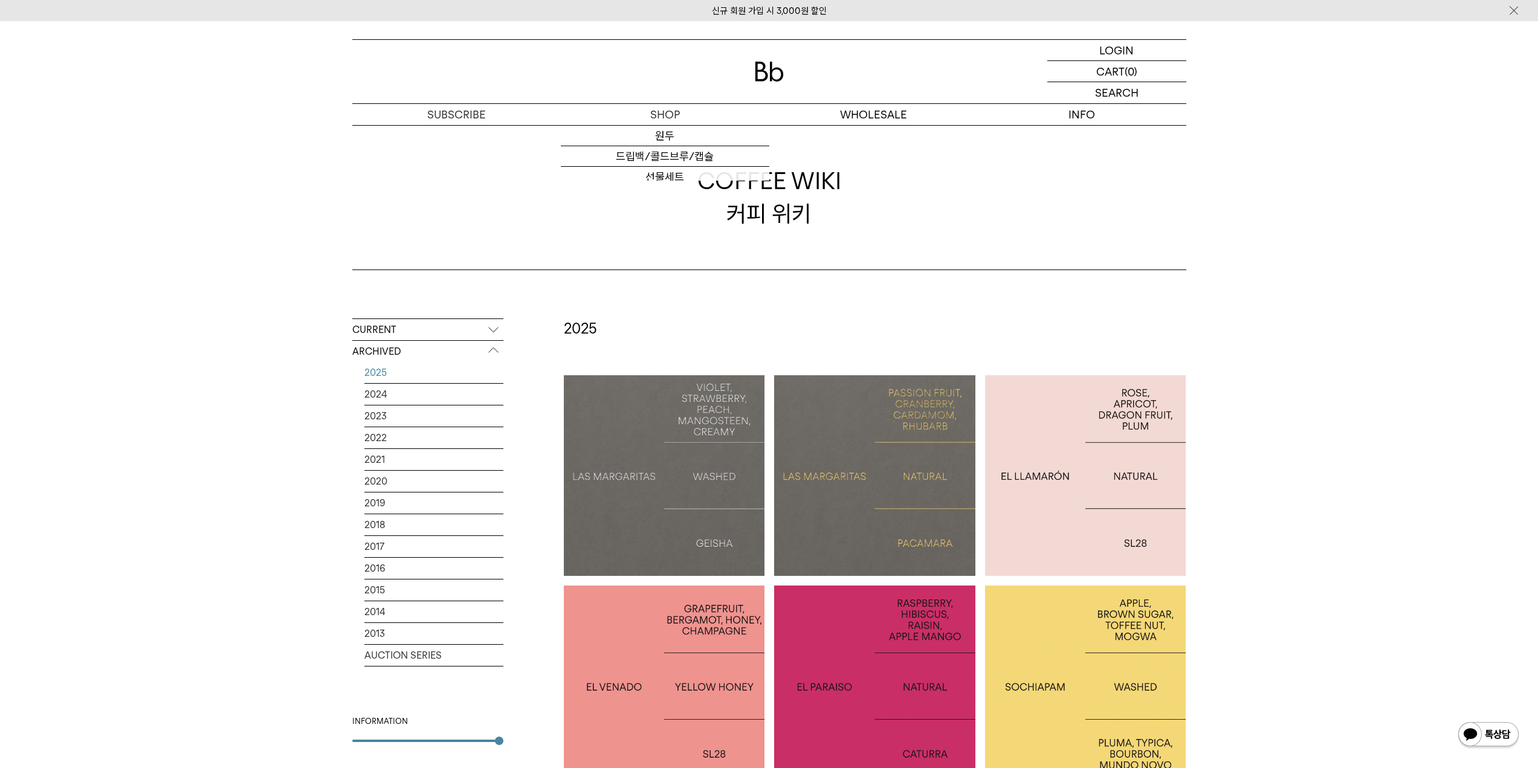
click at [764, 82] on div at bounding box center [769, 71] width 834 height 63
